Goal: Book appointment/travel/reservation

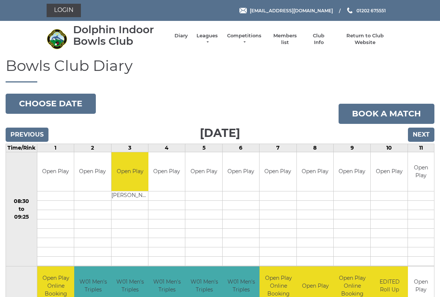
click at [85, 107] on button "Choose date" at bounding box center [51, 104] width 90 height 20
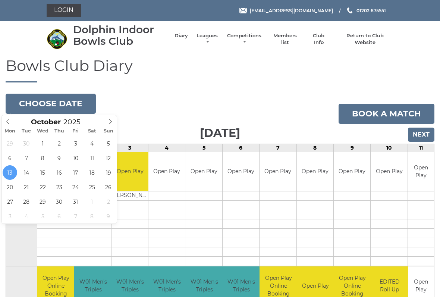
type input "2025-10-12"
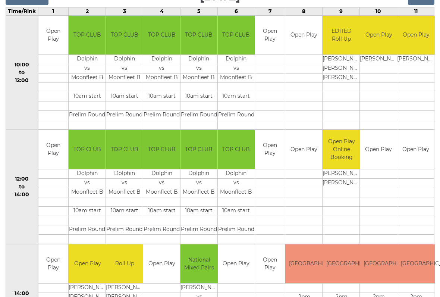
scroll to position [132, 0]
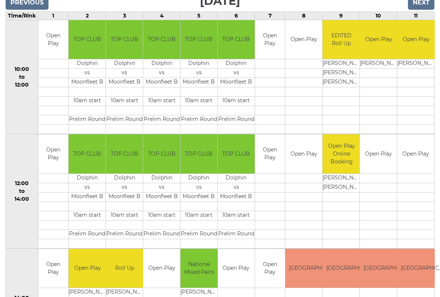
click at [330, 294] on td at bounding box center [341, 292] width 38 height 9
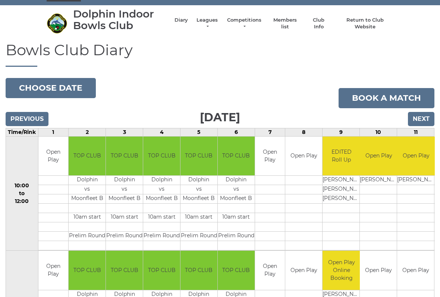
scroll to position [0, 0]
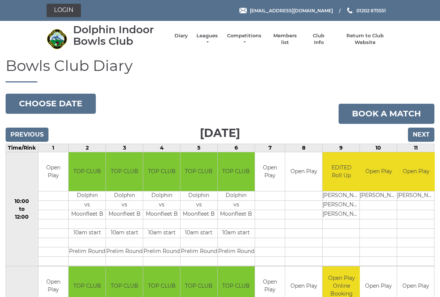
click at [73, 98] on button "Choose date" at bounding box center [51, 104] width 90 height 20
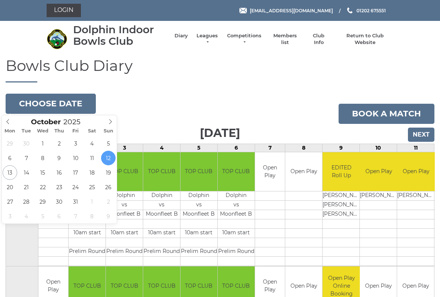
type input "2025-10-11"
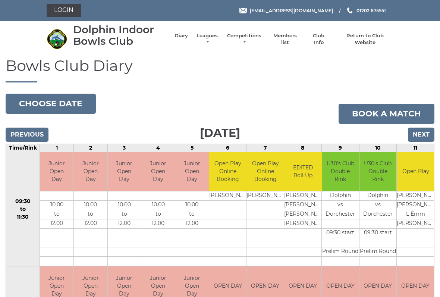
click at [67, 100] on button "Choose date" at bounding box center [51, 104] width 90 height 20
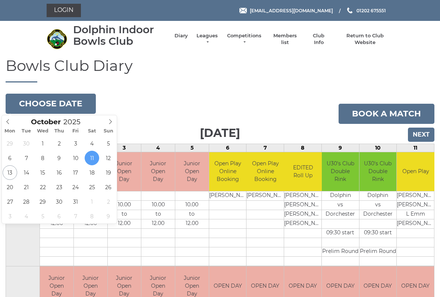
type input "2025-10-21"
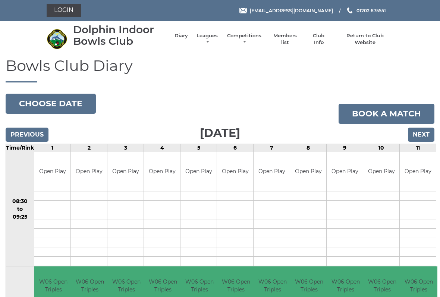
click at [68, 100] on button "Choose date" at bounding box center [51, 104] width 90 height 20
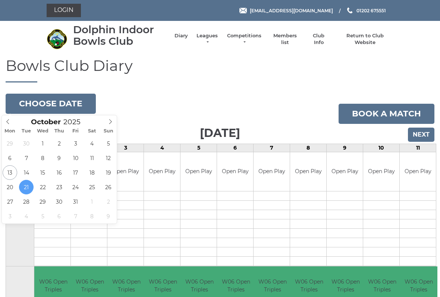
type input "[DATE]"
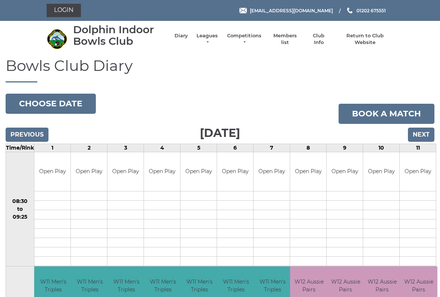
click at [63, 101] on button "Choose date" at bounding box center [51, 104] width 90 height 20
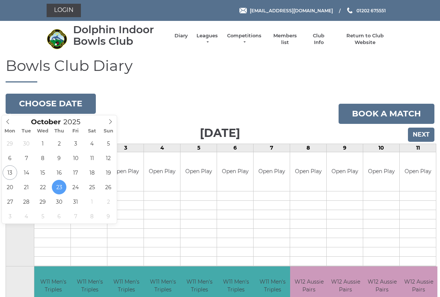
type input "[DATE]"
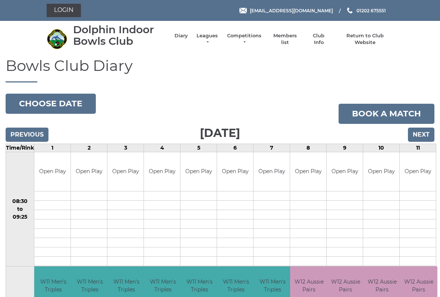
click at [63, 101] on button "Choose date" at bounding box center [51, 104] width 90 height 20
click at [62, 103] on button "Choose date" at bounding box center [51, 104] width 90 height 20
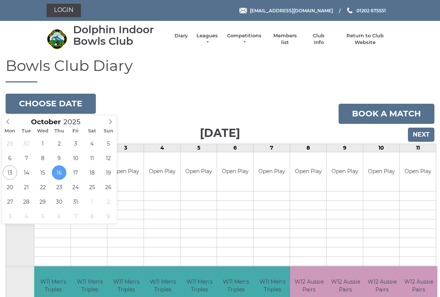
type input "2025-10-13"
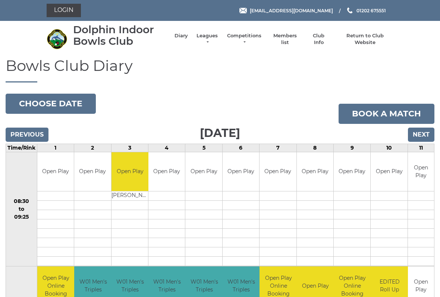
click at [67, 102] on button "Choose date" at bounding box center [51, 104] width 90 height 20
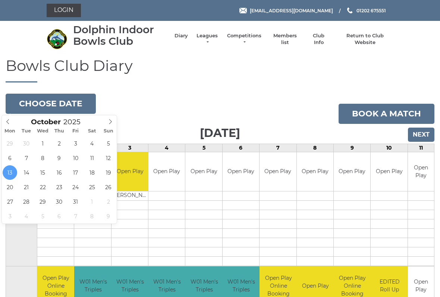
type input "[DATE]"
